Goal: Find specific page/section: Find specific page/section

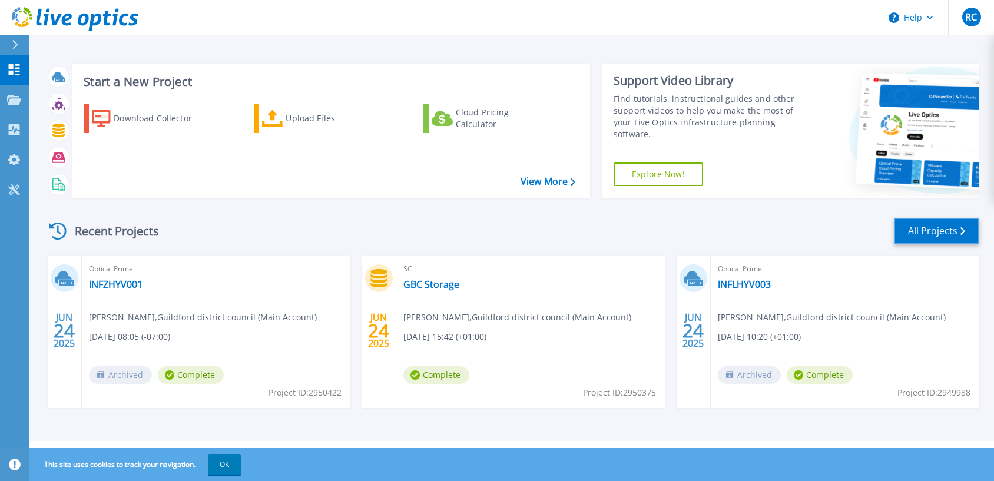
click at [928, 243] on link "All Projects" at bounding box center [936, 231] width 85 height 26
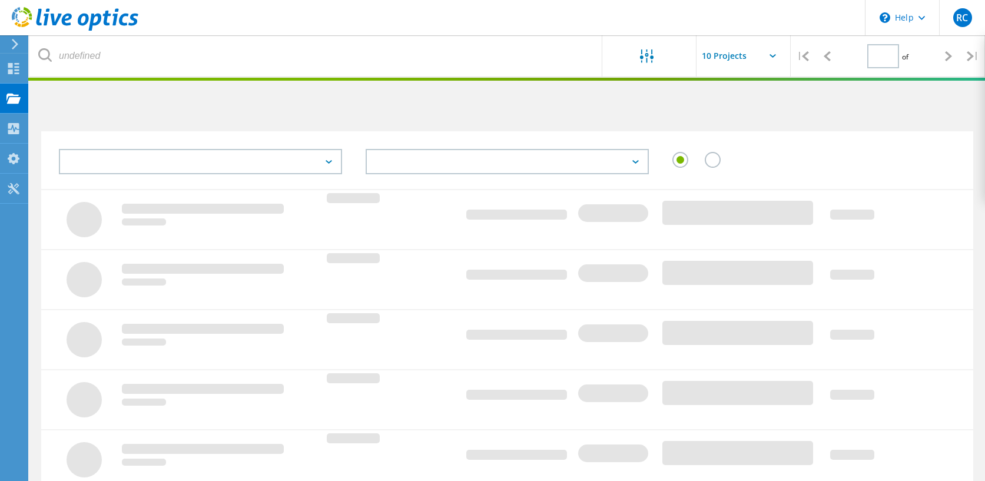
type input "1"
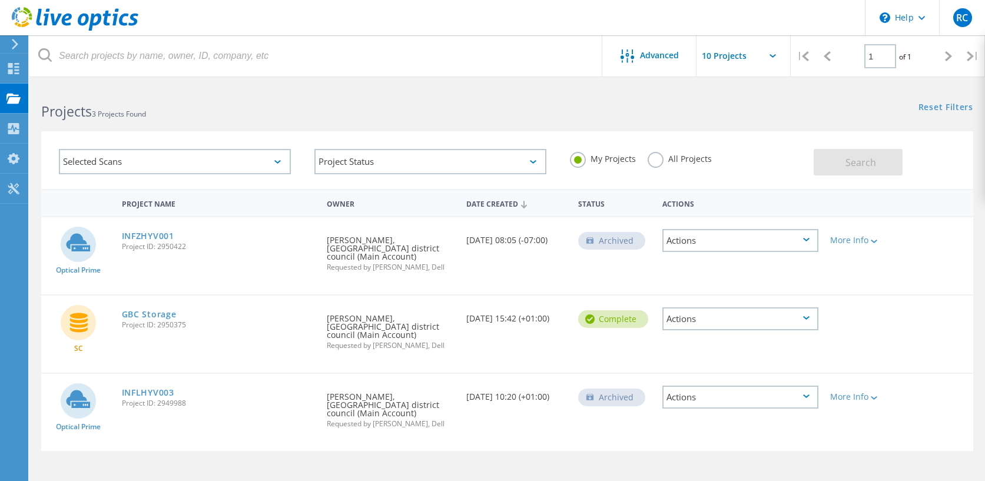
click at [808, 244] on div "Actions" at bounding box center [740, 240] width 156 height 23
click at [933, 248] on div "Optical Prime INFZHYV001 Project ID: 2950422 Requested By Rodrigo Citon, Guildf…" at bounding box center [507, 255] width 932 height 77
click at [658, 162] on label "All Projects" at bounding box center [680, 157] width 64 height 11
click at [0, 0] on input "All Projects" at bounding box center [0, 0] width 0 height 0
click at [887, 169] on button "Search" at bounding box center [858, 162] width 89 height 26
